Goal: Answer question/provide support

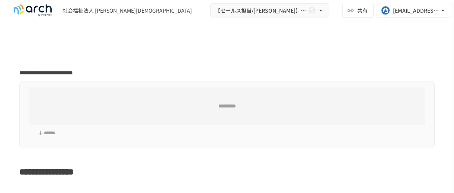
type input "**********"
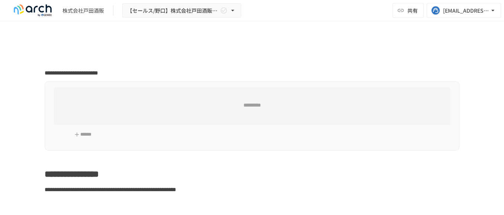
type input "**********"
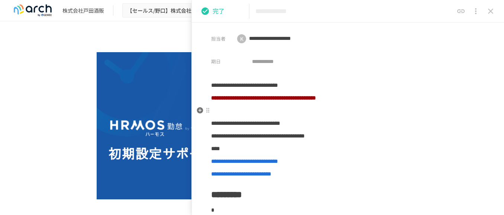
scroll to position [83, 0]
